Goal: Information Seeking & Learning: Learn about a topic

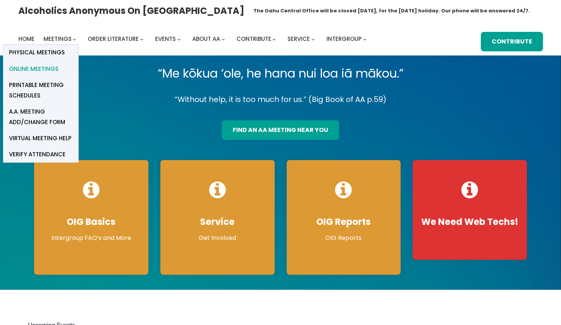
click at [54, 69] on span "Online Meetings" at bounding box center [33, 69] width 49 height 10
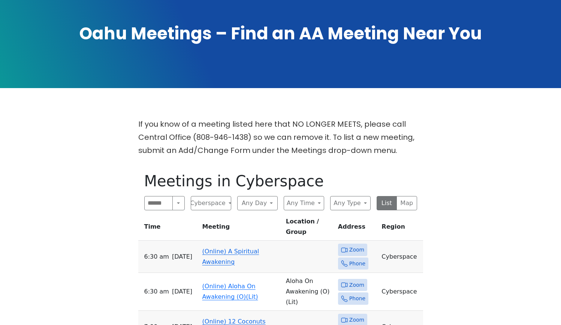
scroll to position [95, 0]
click at [228, 248] on link "(Online) A Spiritual Awakening" at bounding box center [230, 257] width 57 height 18
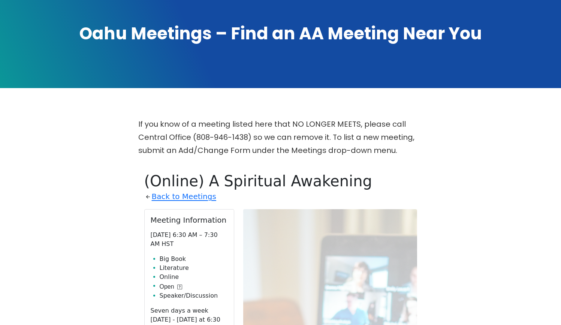
scroll to position [95, 0]
click at [213, 235] on p "Friday 6:30 AM – 7:30 AM HST" at bounding box center [189, 240] width 77 height 18
click at [215, 231] on p "Friday 6:30 AM – 7:30 AM HST" at bounding box center [189, 240] width 77 height 18
click at [186, 236] on p "Friday 6:30 AM – 7:30 AM HST" at bounding box center [189, 240] width 77 height 18
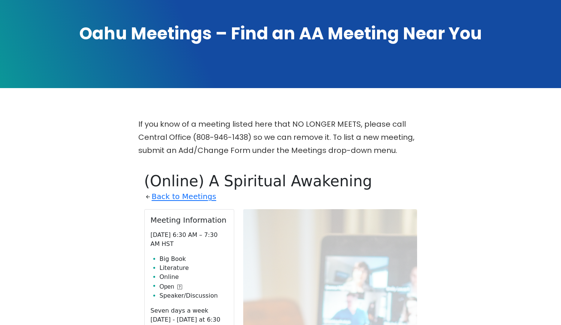
click at [189, 232] on p "Friday 6:30 AM – 7:30 AM HST" at bounding box center [189, 240] width 77 height 18
click at [189, 233] on p "Friday 6:30 AM – 7:30 AM HST" at bounding box center [189, 240] width 77 height 18
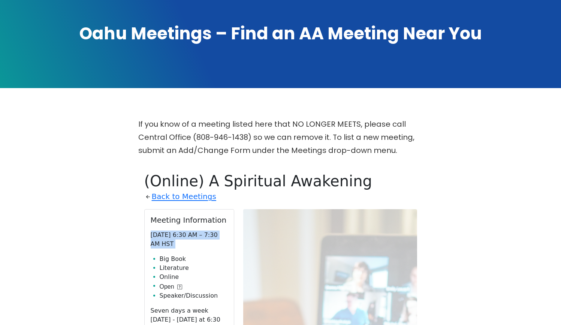
click at [189, 233] on p "Friday 6:30 AM – 7:30 AM HST" at bounding box center [189, 240] width 77 height 18
click at [181, 30] on h1 "Oahu Meetings – Find an AA Meeting Near You" at bounding box center [280, 33] width 525 height 23
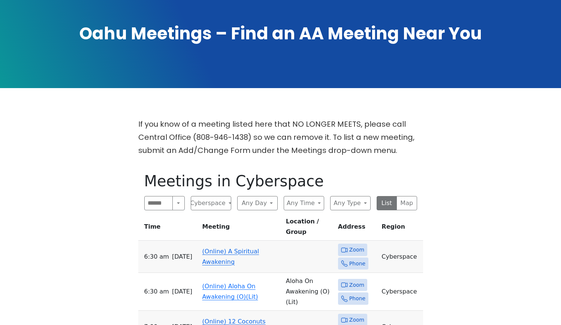
click at [220, 248] on link "(Online) A Spiritual Awakening" at bounding box center [230, 257] width 57 height 18
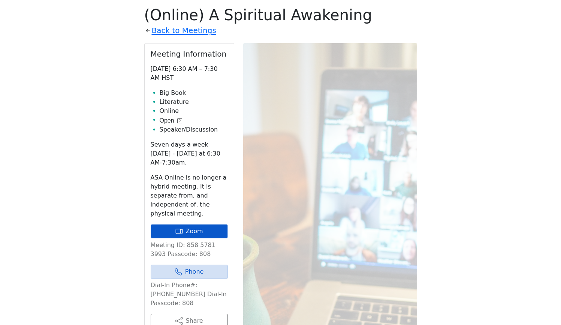
click at [201, 233] on link "Zoom" at bounding box center [189, 231] width 77 height 14
